Goal: Task Accomplishment & Management: Complete application form

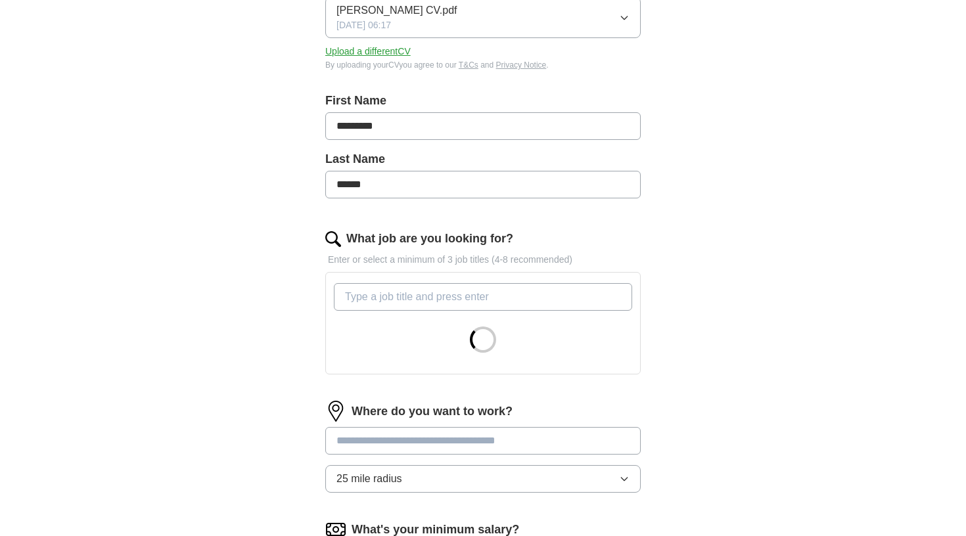
scroll to position [222, 0]
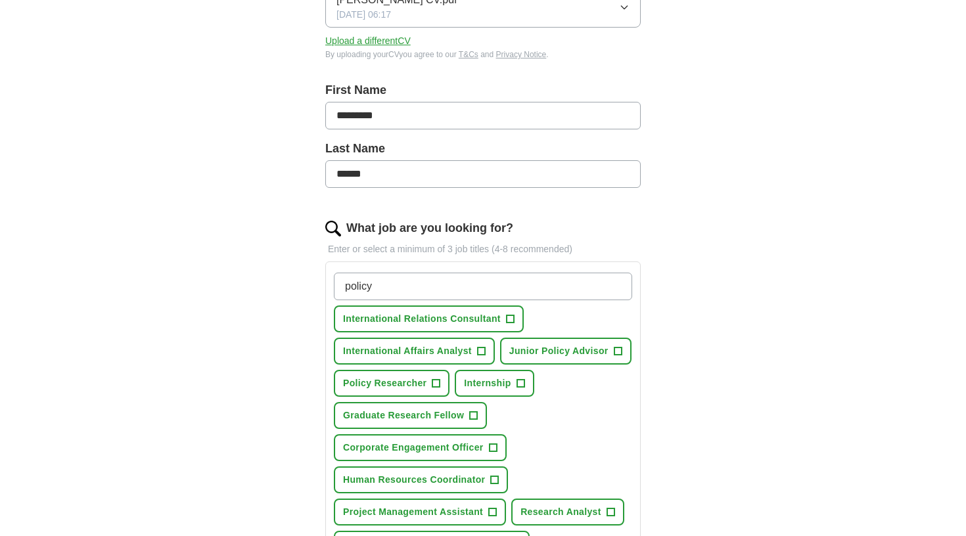
type input "policy"
click at [490, 316] on span "International Relations Consultant" at bounding box center [422, 319] width 158 height 14
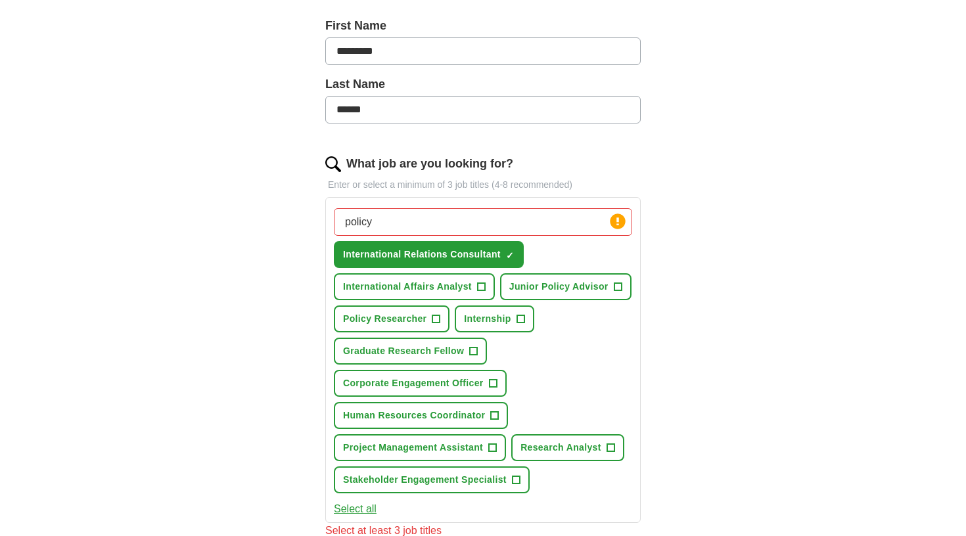
scroll to position [295, 0]
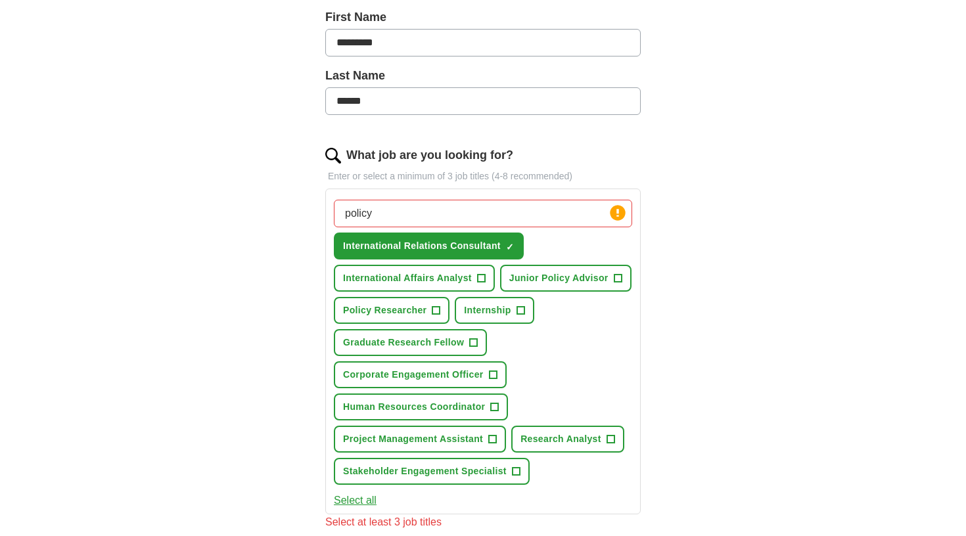
click at [591, 275] on span "Junior Policy Advisor" at bounding box center [558, 278] width 99 height 14
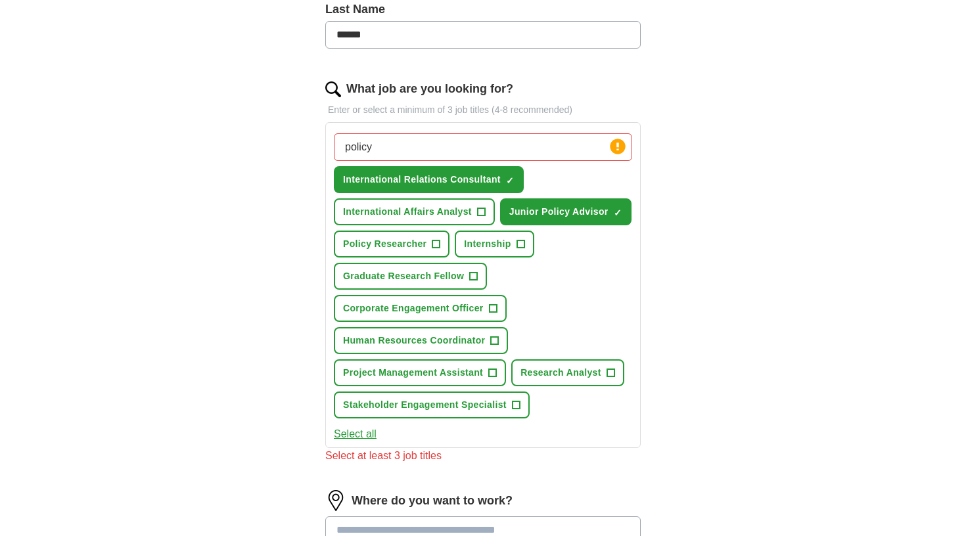
scroll to position [368, 0]
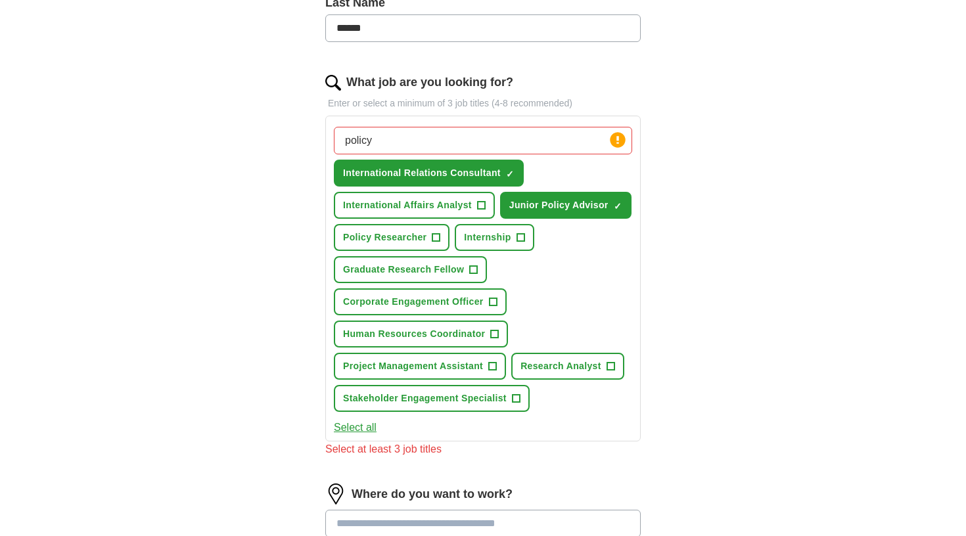
click at [473, 367] on span "Project Management Assistant" at bounding box center [413, 366] width 140 height 14
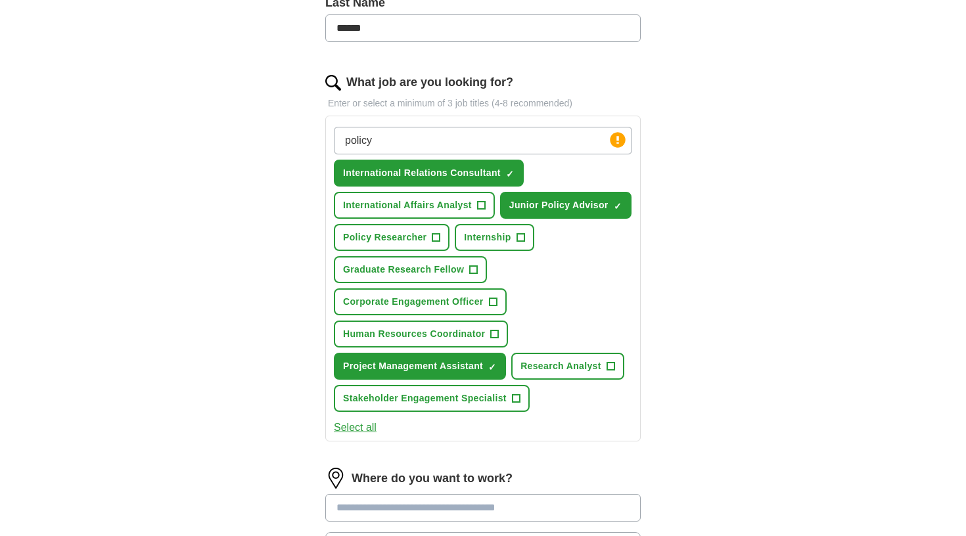
click at [441, 204] on span "International Affairs Analyst" at bounding box center [407, 205] width 129 height 14
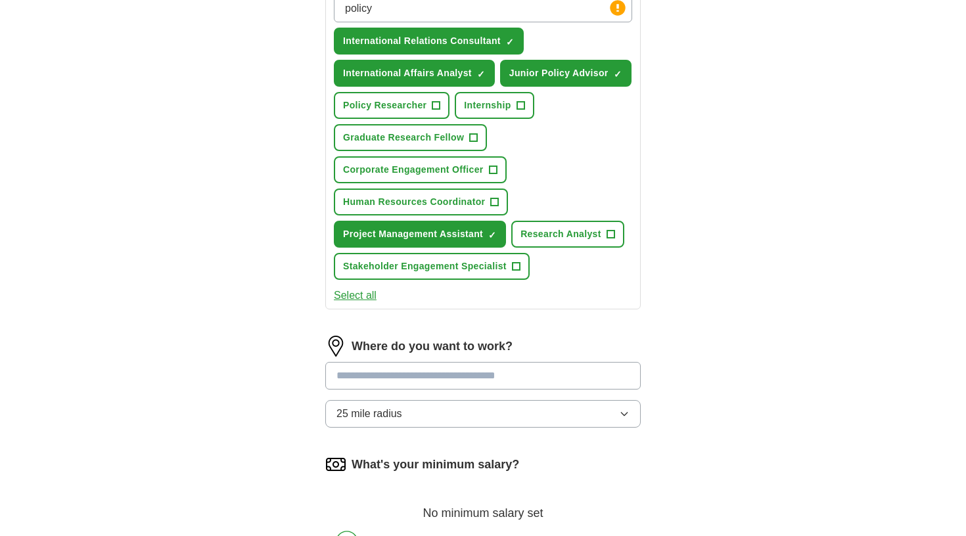
scroll to position [525, 0]
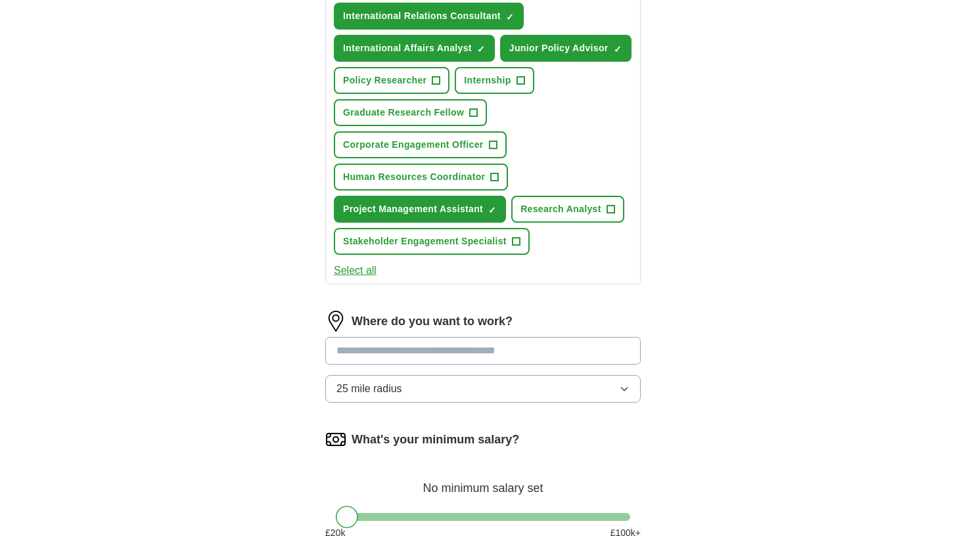
click at [497, 348] on input at bounding box center [482, 351] width 315 height 28
type input "******"
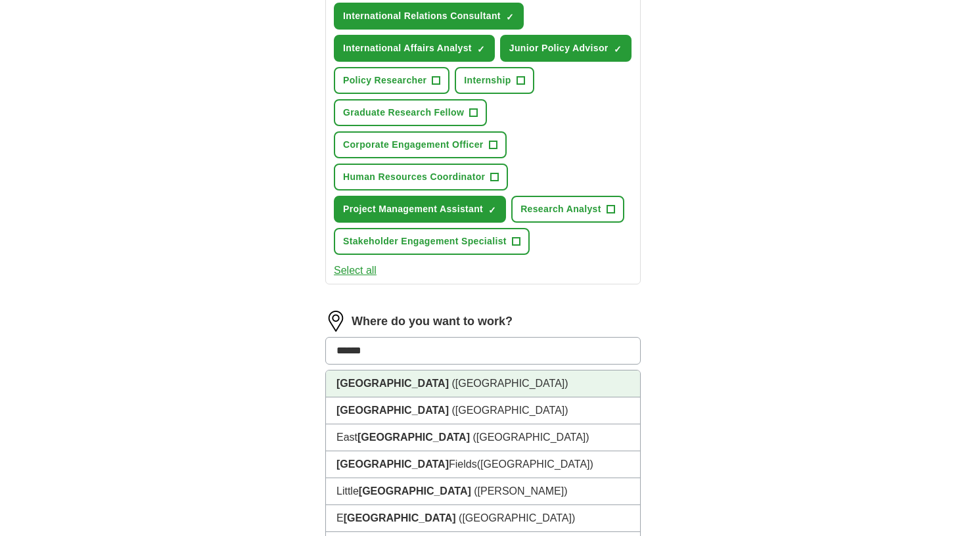
click at [484, 390] on li "[GEOGRAPHIC_DATA] ([GEOGRAPHIC_DATA])" at bounding box center [483, 384] width 314 height 27
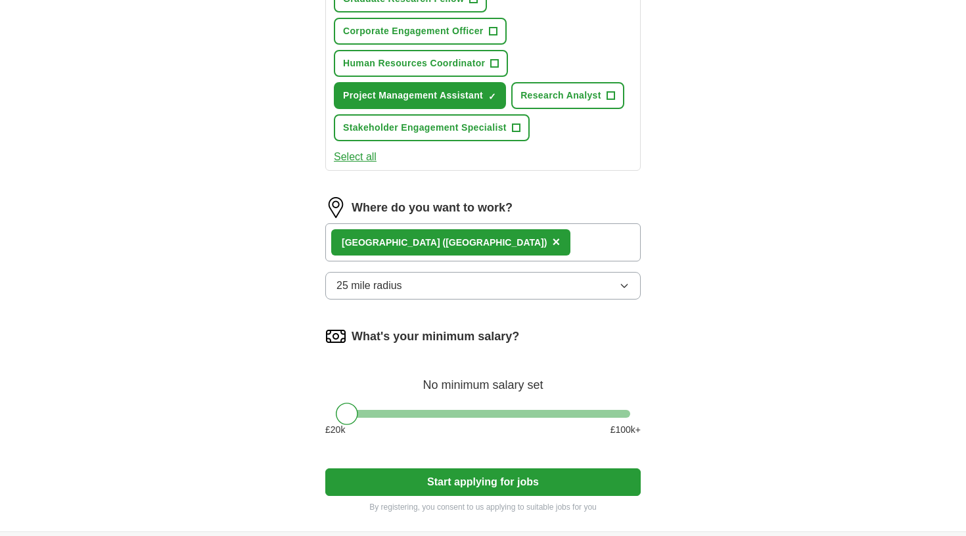
scroll to position [643, 0]
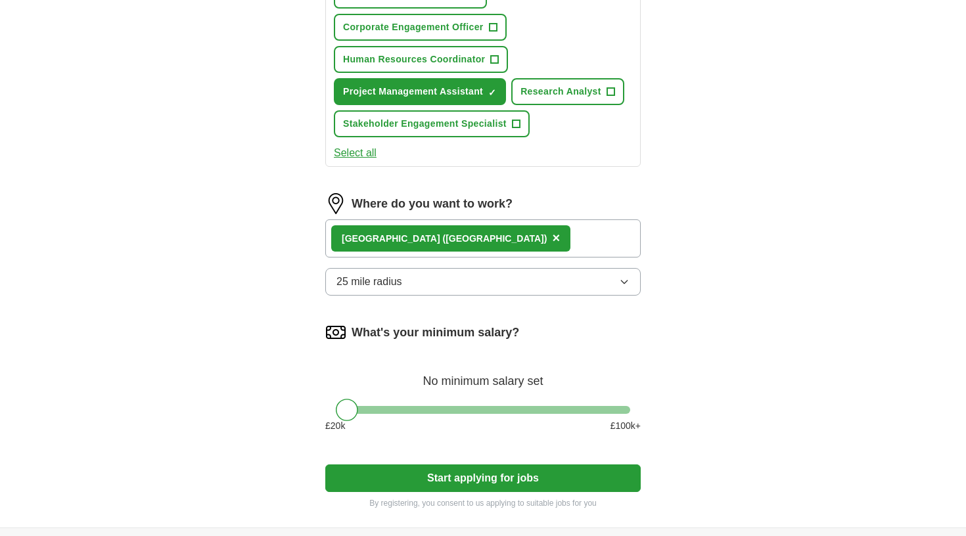
click at [466, 282] on button "25 mile radius" at bounding box center [482, 282] width 315 height 28
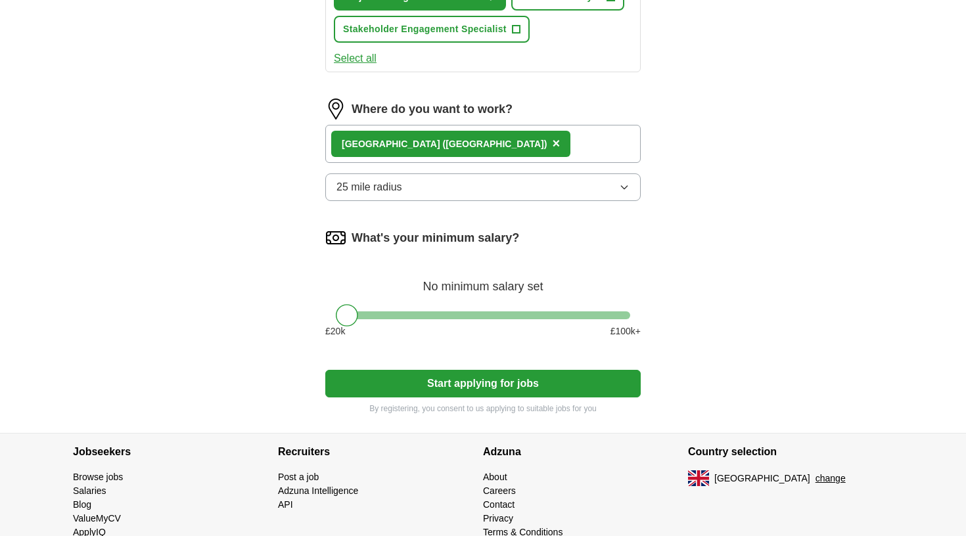
scroll to position [752, 0]
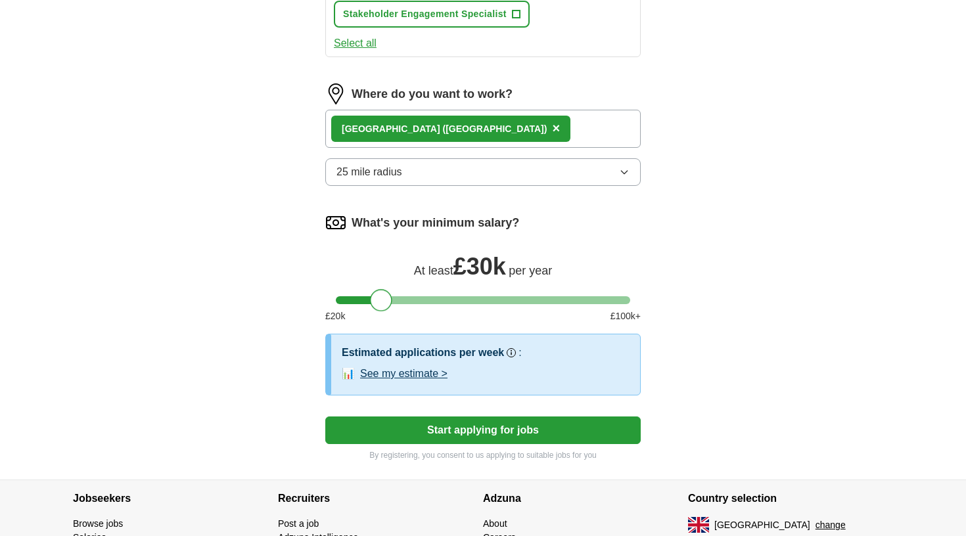
drag, startPoint x: 343, startPoint y: 306, endPoint x: 376, endPoint y: 302, distance: 33.1
click at [376, 302] on div at bounding box center [381, 300] width 22 height 22
click at [411, 379] on button "See my estimate >" at bounding box center [403, 374] width 87 height 16
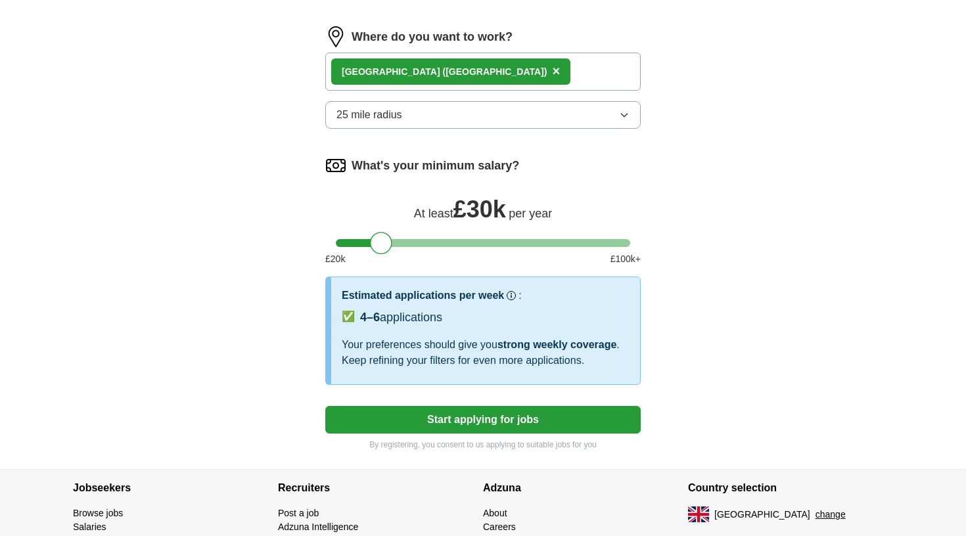
scroll to position [814, 0]
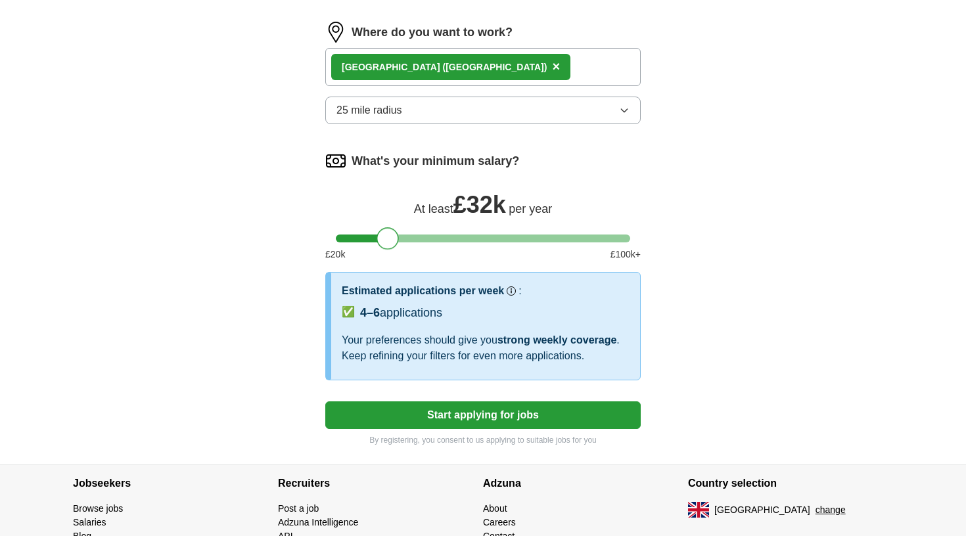
click at [387, 233] on div at bounding box center [387, 238] width 22 height 22
click at [391, 234] on div at bounding box center [391, 238] width 22 height 22
click at [472, 419] on button "Start applying for jobs" at bounding box center [482, 415] width 315 height 28
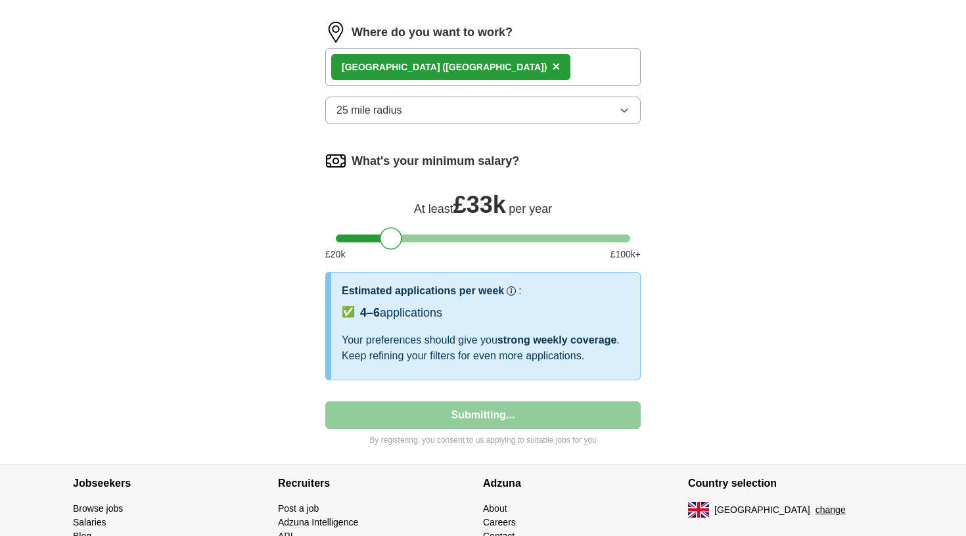
select select "**"
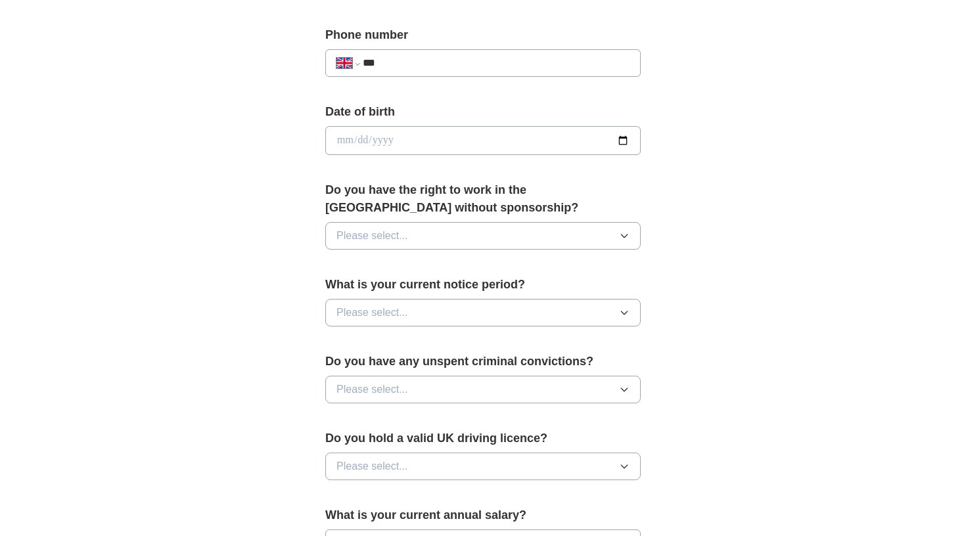
scroll to position [511, 0]
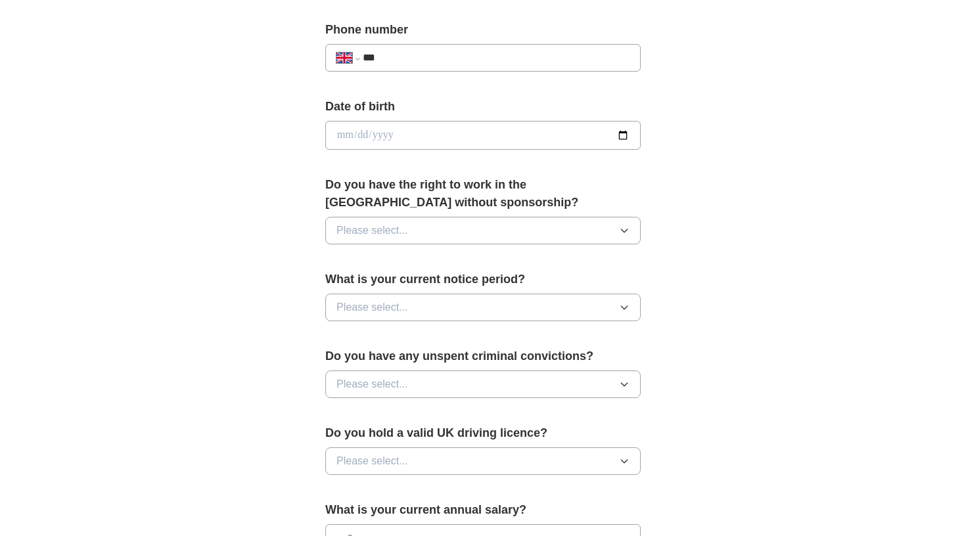
click at [388, 233] on span "Please select..." at bounding box center [372, 231] width 72 height 16
click at [385, 260] on div "Yes" at bounding box center [482, 261] width 293 height 16
click at [397, 309] on span "Please select..." at bounding box center [372, 308] width 72 height 16
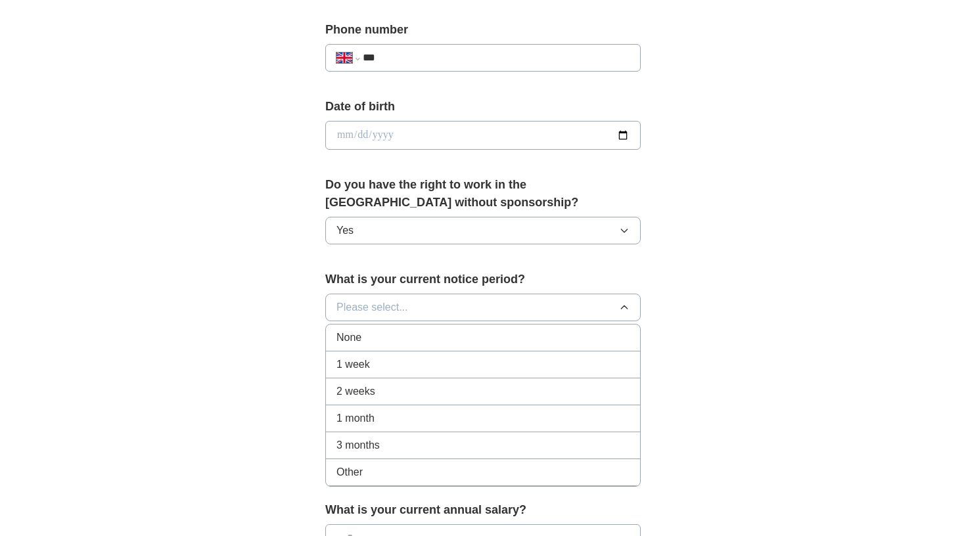
click at [392, 341] on div "None" at bounding box center [482, 338] width 293 height 16
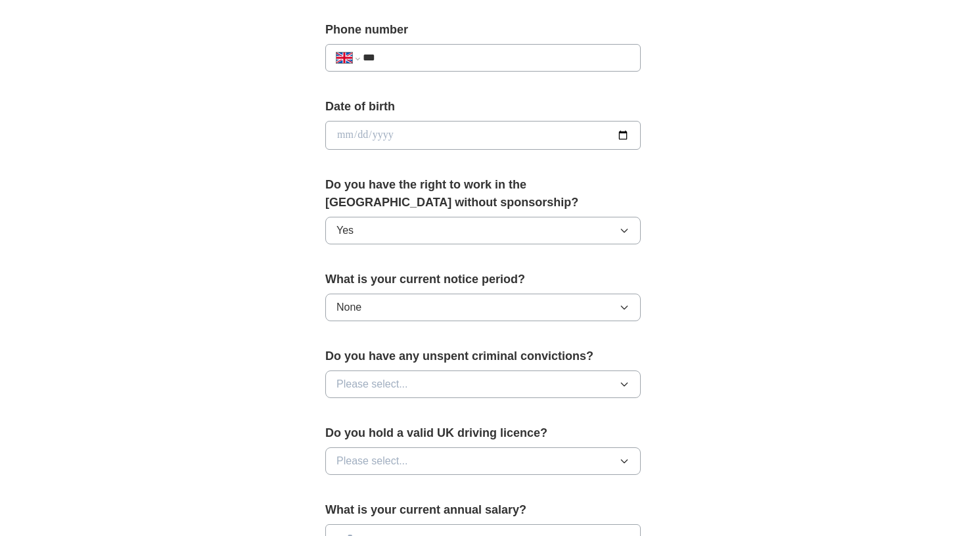
click at [403, 396] on button "Please select..." at bounding box center [482, 385] width 315 height 28
click at [388, 451] on li "No" at bounding box center [483, 441] width 314 height 27
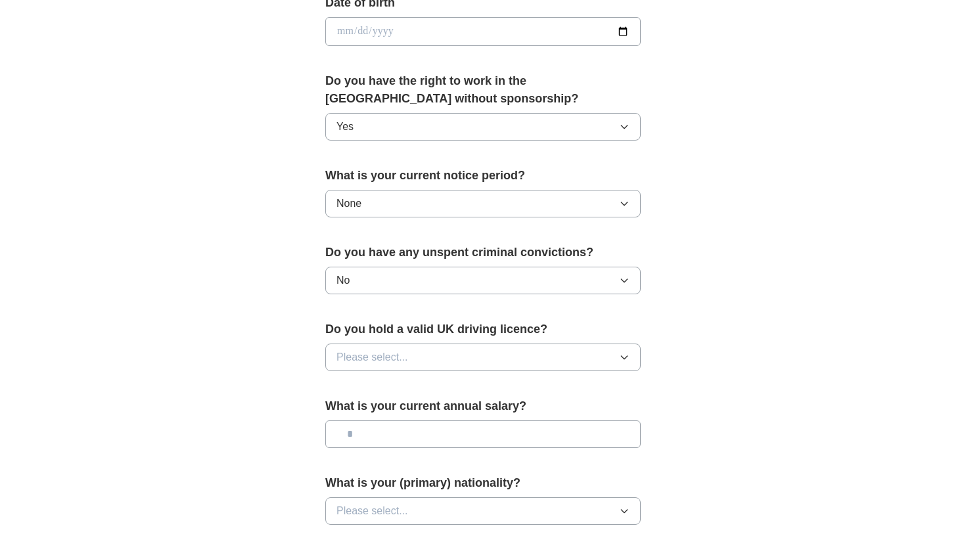
scroll to position [632, 0]
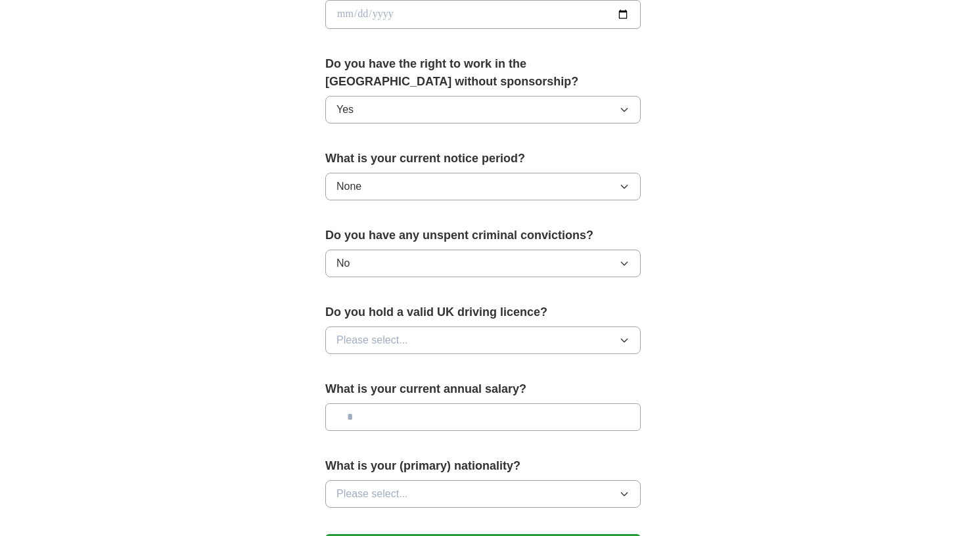
click at [405, 339] on span "Please select..." at bounding box center [372, 340] width 72 height 16
click at [402, 399] on div "No" at bounding box center [482, 398] width 293 height 16
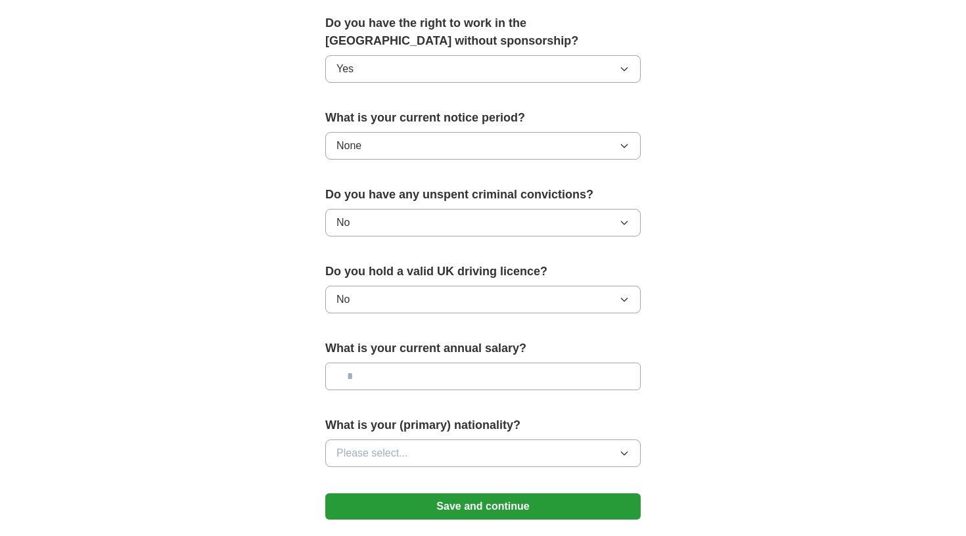
scroll to position [713, 0]
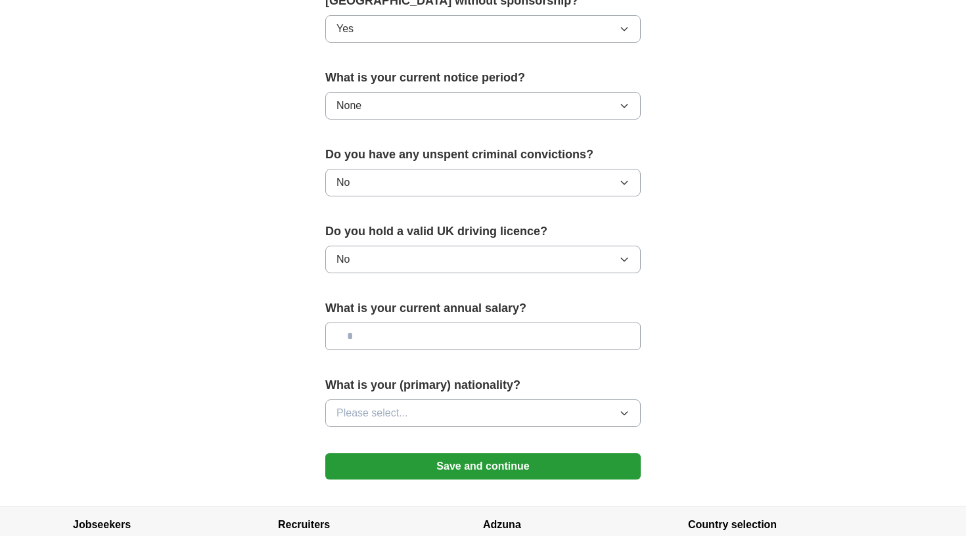
click at [426, 473] on button "Save and continue" at bounding box center [482, 466] width 315 height 26
